Goal: Check status: Check status

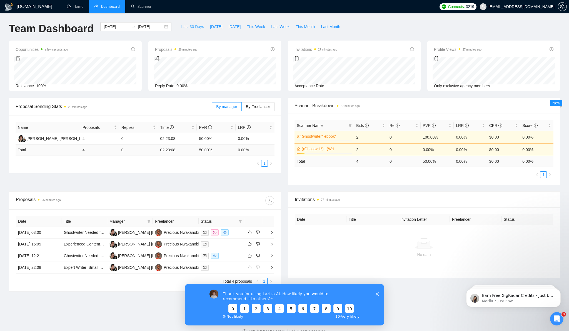
click at [187, 28] on span "Last 30 Days" at bounding box center [192, 27] width 23 height 6
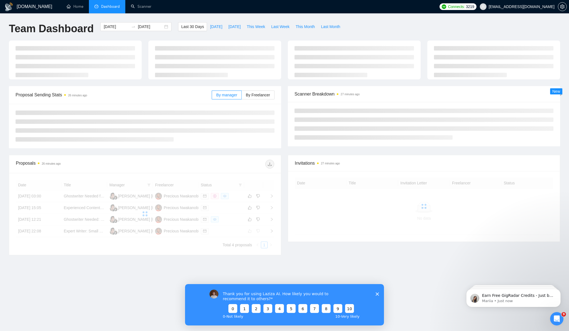
type input "[DATE]"
type input "2025-08-25"
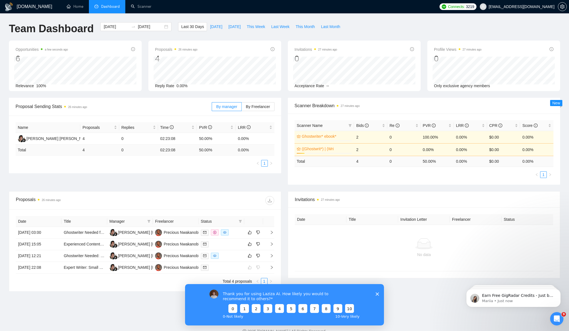
click at [377, 293] on icon "Close survey" at bounding box center [377, 293] width 3 height 3
